Goal: Transaction & Acquisition: Purchase product/service

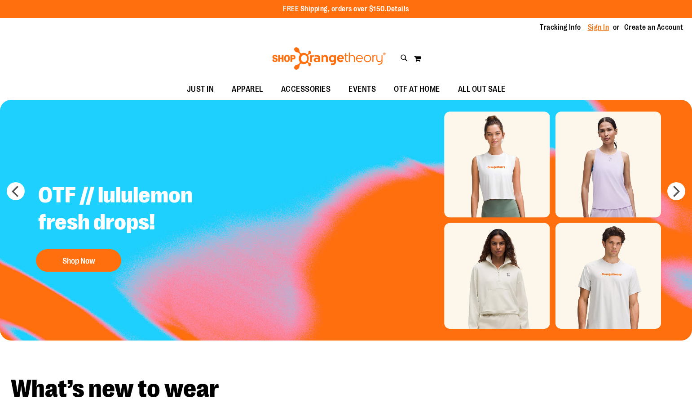
click at [596, 25] on link "Sign In" at bounding box center [599, 27] width 22 height 10
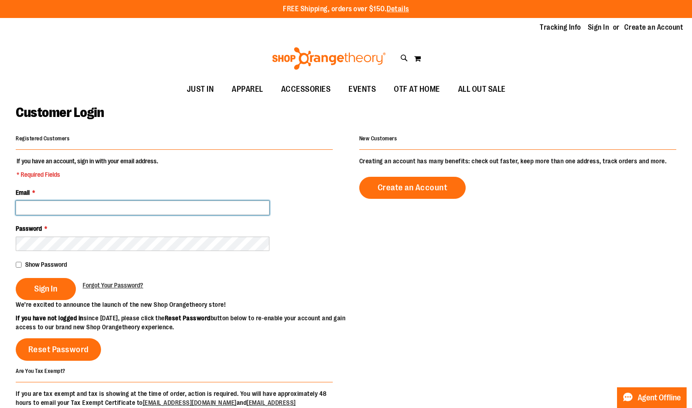
click at [44, 206] on input "Email *" at bounding box center [143, 207] width 254 height 14
type input "**********"
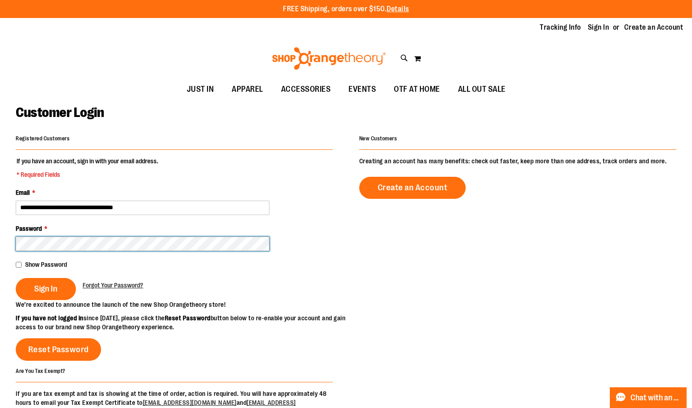
click at [16, 278] on button "Sign In" at bounding box center [46, 289] width 60 height 22
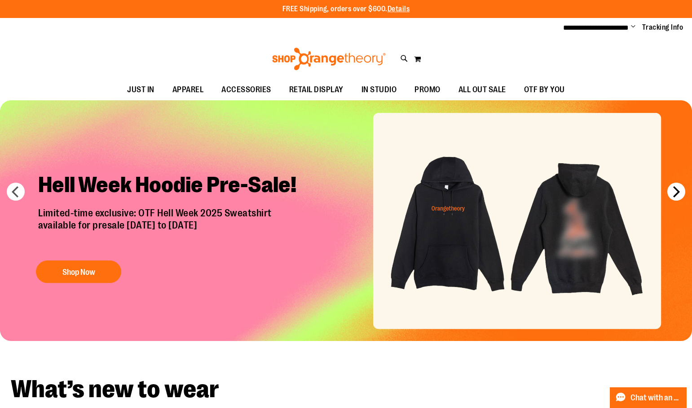
click at [676, 196] on button "next" at bounding box center [677, 191] width 18 height 18
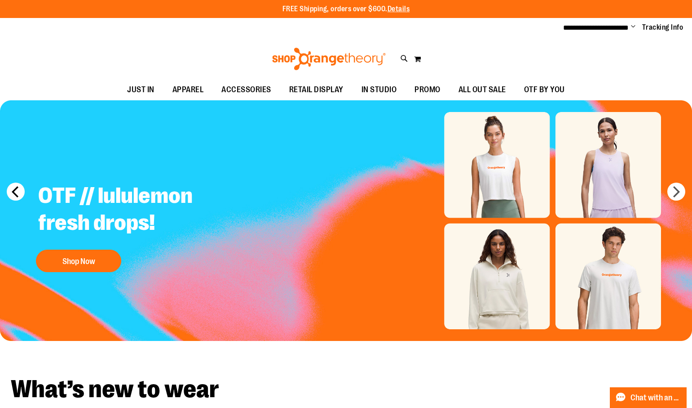
click at [23, 189] on button "prev" at bounding box center [16, 191] width 18 height 18
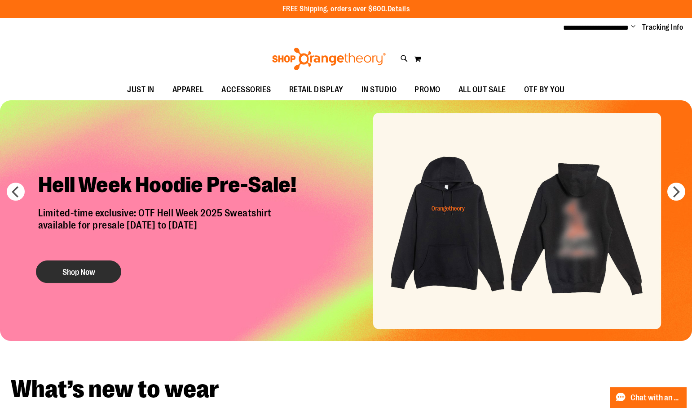
click at [72, 273] on button "Shop Now" at bounding box center [78, 271] width 85 height 22
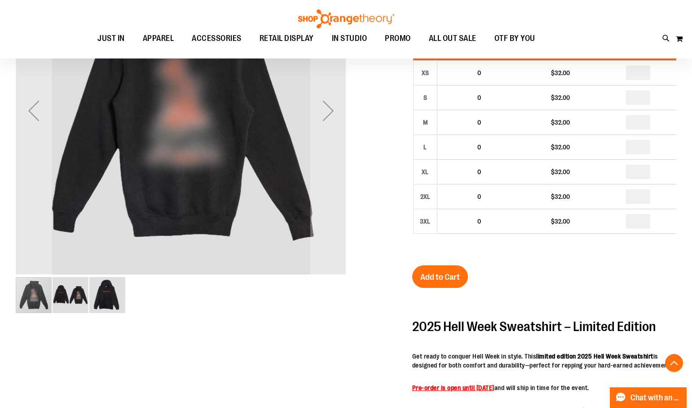
scroll to position [269, 0]
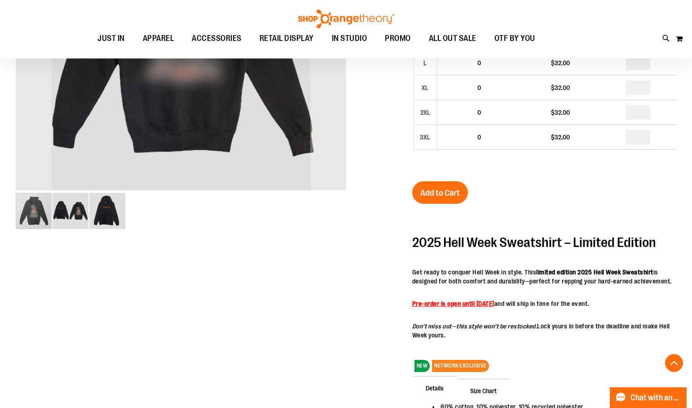
click at [71, 213] on img "image 2 of 3" at bounding box center [71, 211] width 36 height 36
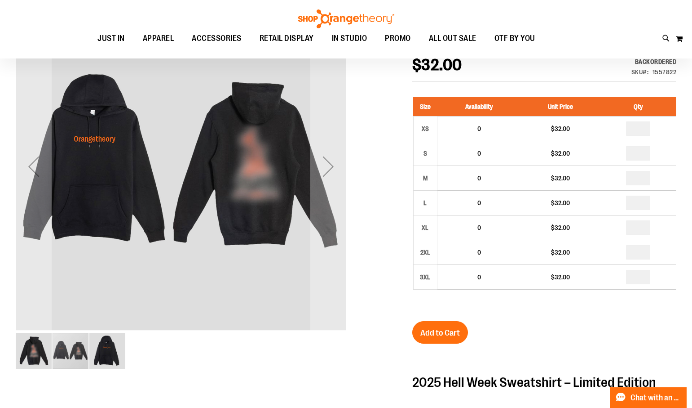
scroll to position [134, 0]
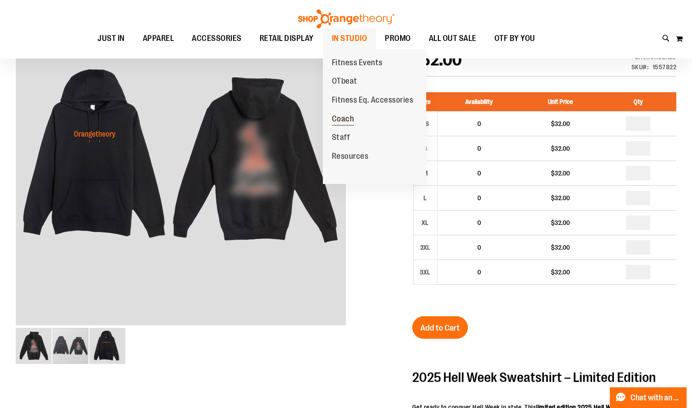
click at [346, 122] on span "Coach" at bounding box center [343, 119] width 22 height 11
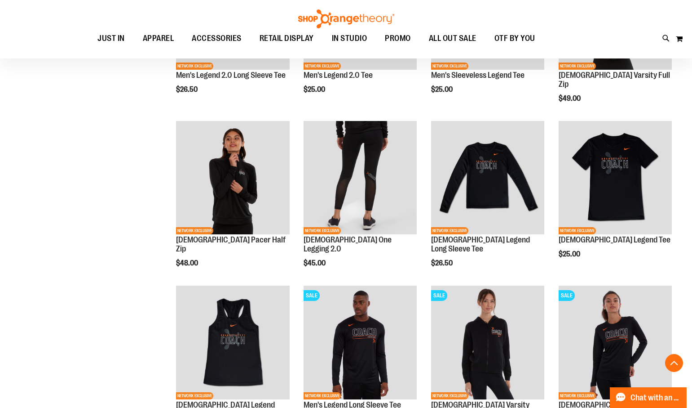
scroll to position [145, 0]
